Goal: Task Accomplishment & Management: Manage account settings

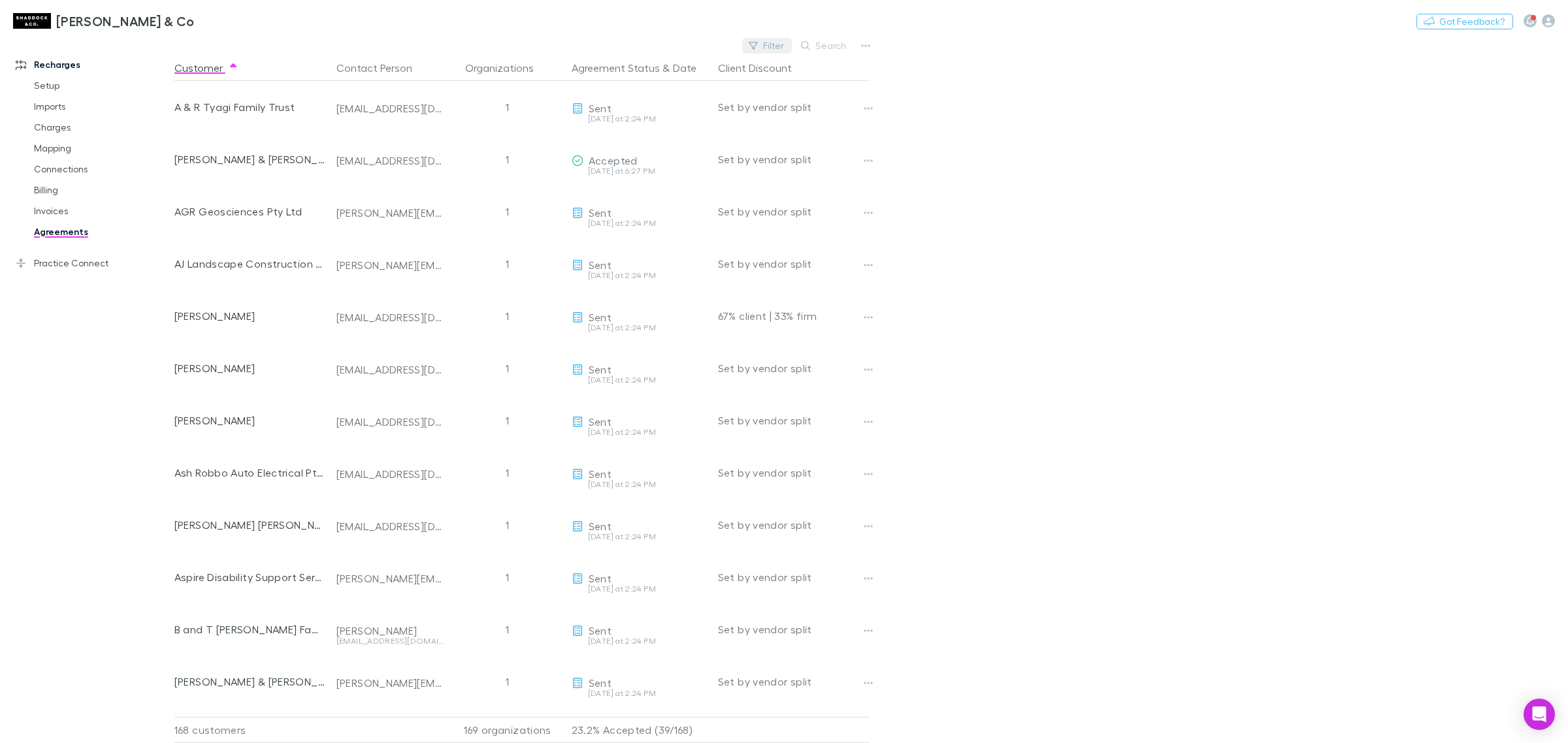
click at [786, 44] on button "Filter" at bounding box center [767, 45] width 50 height 16
click at [636, 173] on li "Accepted" at bounding box center [678, 173] width 227 height 21
click at [1123, 276] on div at bounding box center [784, 372] width 1568 height 743
click at [752, 43] on button "1 selected filter" at bounding box center [744, 45] width 93 height 16
click at [82, 234] on div at bounding box center [784, 372] width 1568 height 743
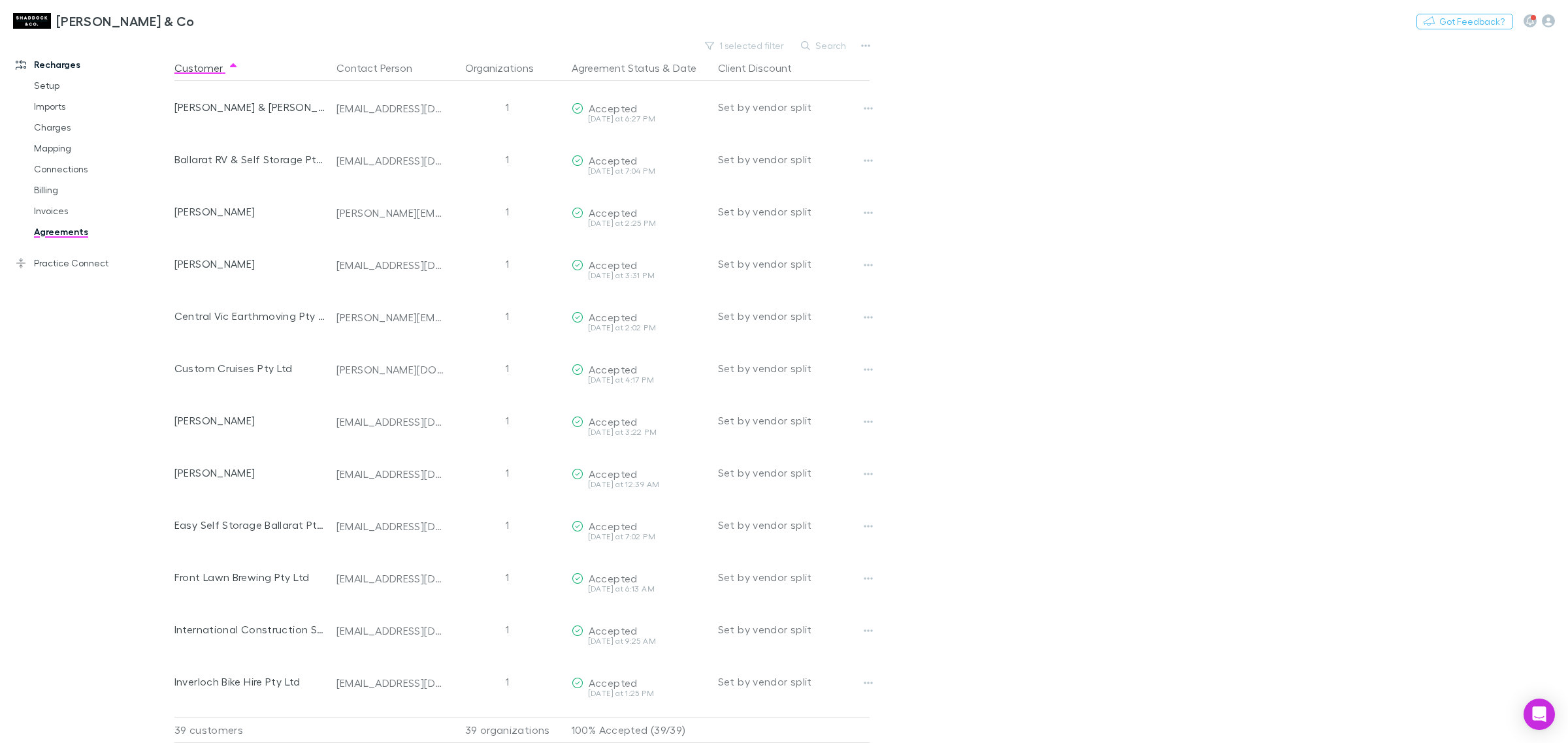
click at [58, 232] on link "Agreements" at bounding box center [102, 232] width 163 height 21
click at [757, 43] on button "1 selected filter" at bounding box center [744, 45] width 93 height 16
click at [627, 67] on icon at bounding box center [626, 72] width 10 height 10
click at [1332, 229] on div at bounding box center [784, 372] width 1568 height 743
